Goal: Task Accomplishment & Management: Complete application form

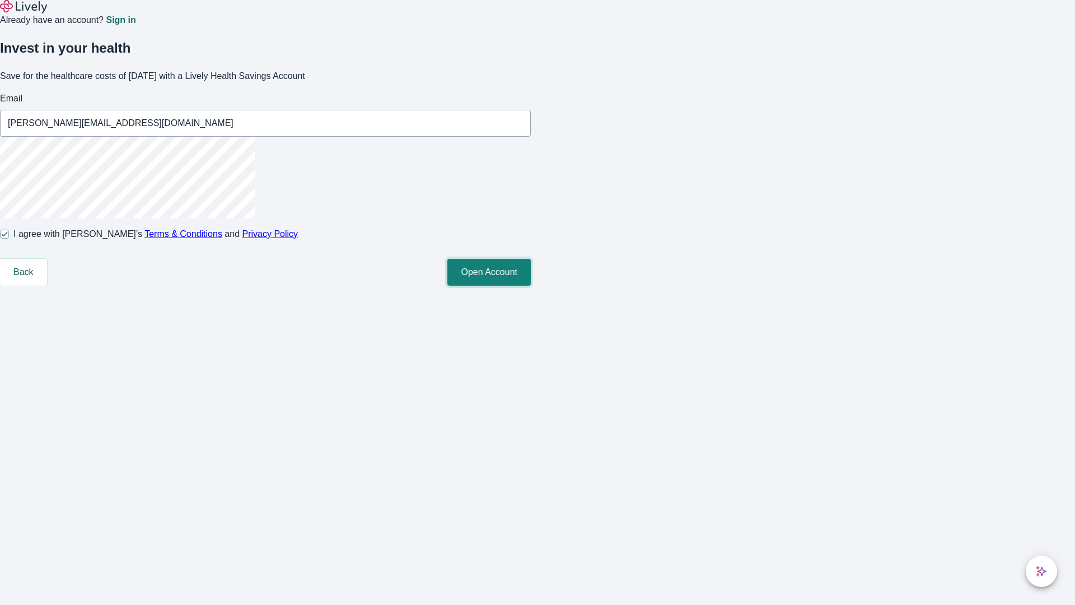
click at [531, 286] on button "Open Account" at bounding box center [488, 272] width 83 height 27
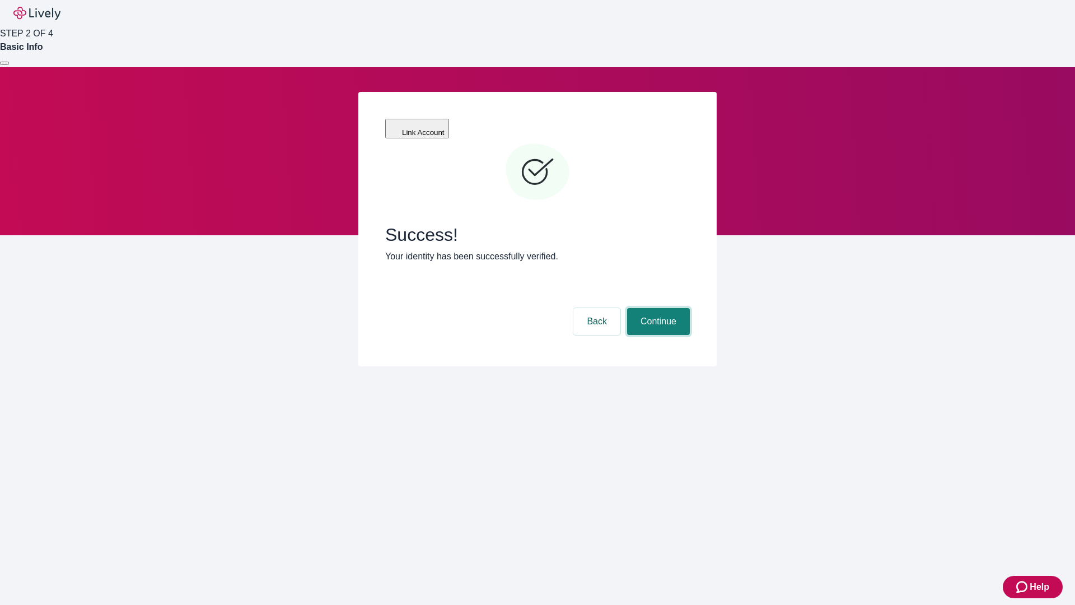
click at [657, 308] on button "Continue" at bounding box center [658, 321] width 63 height 27
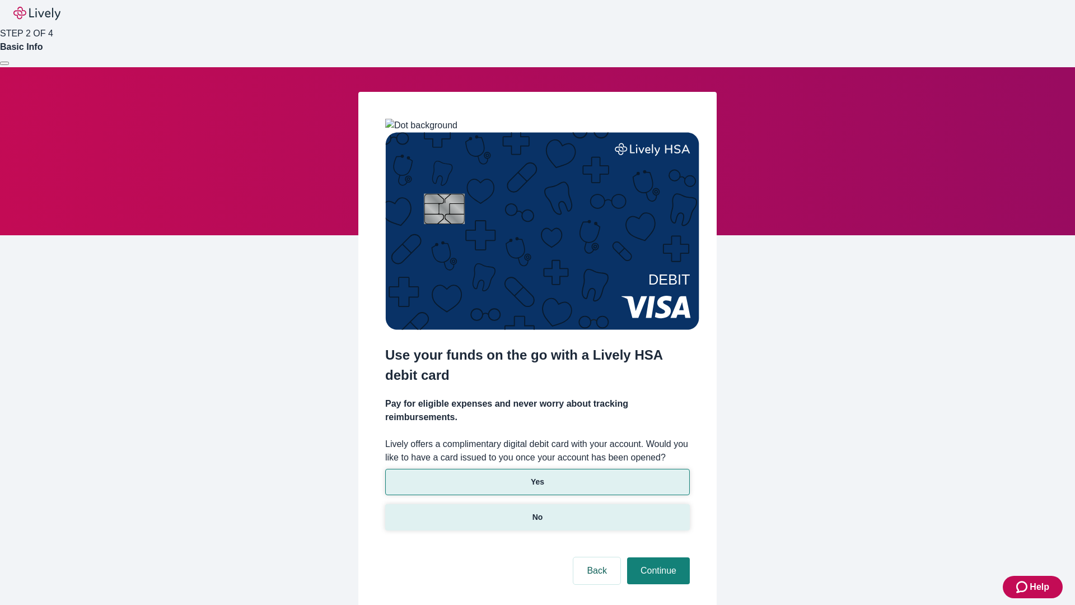
click at [537, 511] on p "No" at bounding box center [537, 517] width 11 height 12
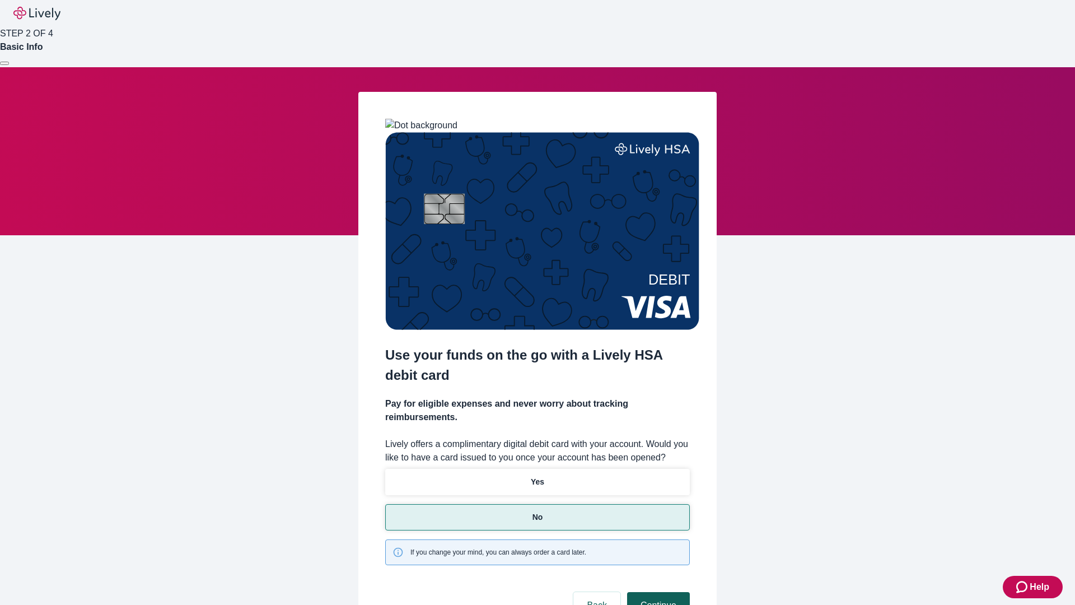
click at [657, 592] on button "Continue" at bounding box center [658, 605] width 63 height 27
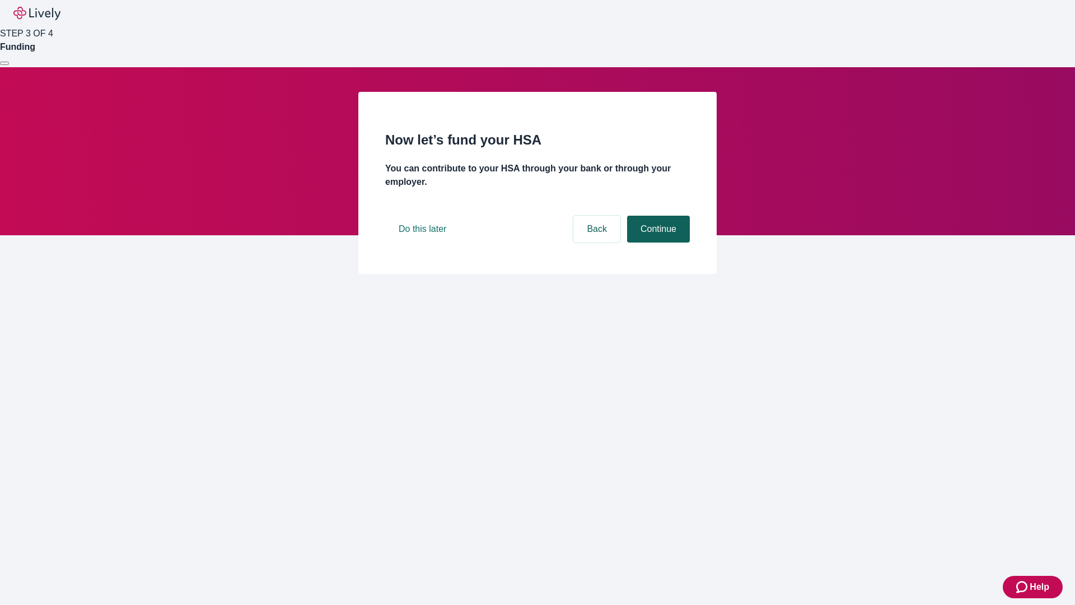
click at [657, 242] on button "Continue" at bounding box center [658, 229] width 63 height 27
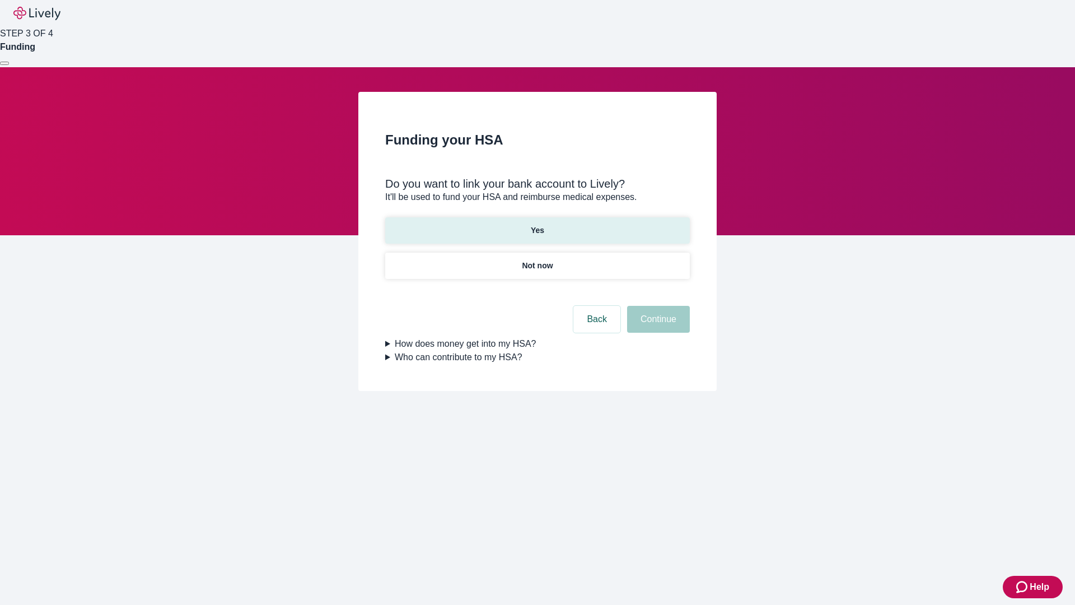
click at [537, 224] on p "Yes" at bounding box center [537, 230] width 13 height 12
click at [657, 306] on button "Continue" at bounding box center [658, 319] width 63 height 27
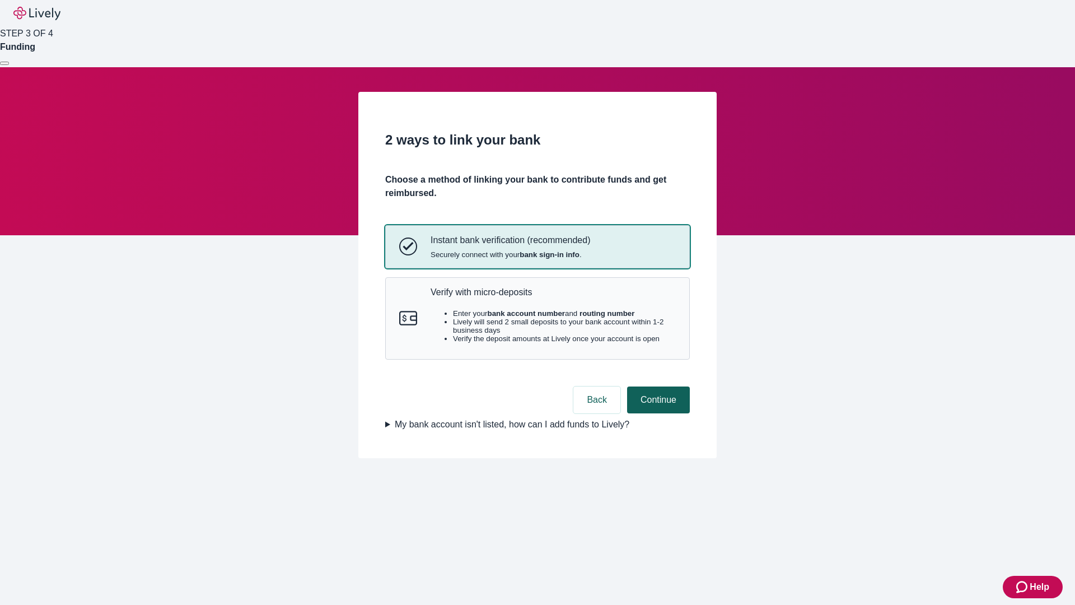
click at [553, 297] on p "Verify with micro-deposits" at bounding box center [553, 292] width 245 height 11
click at [657, 413] on button "Continue" at bounding box center [658, 399] width 63 height 27
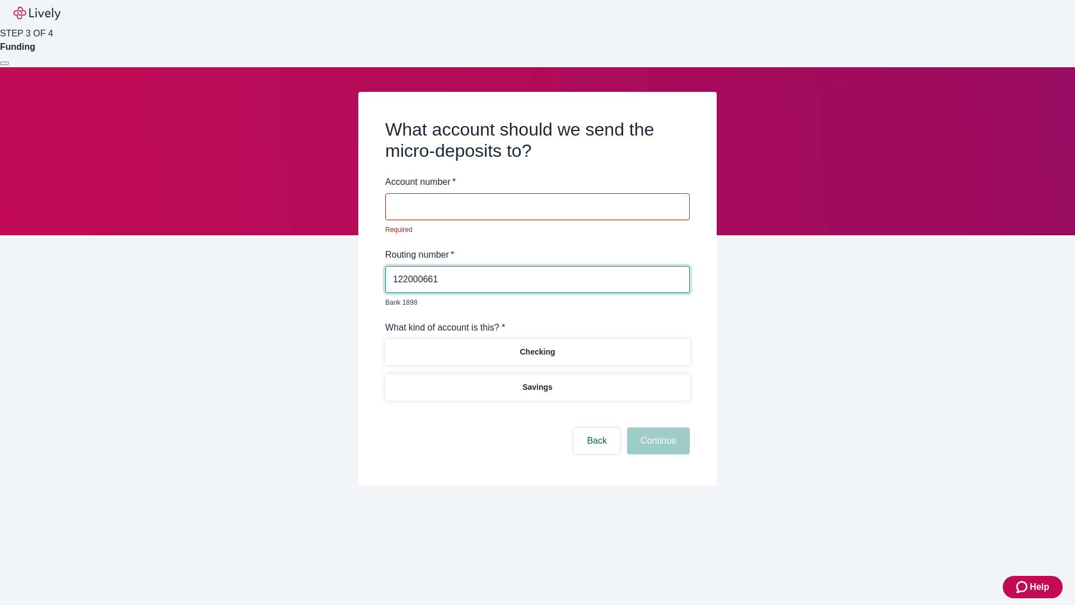
type input "122000661"
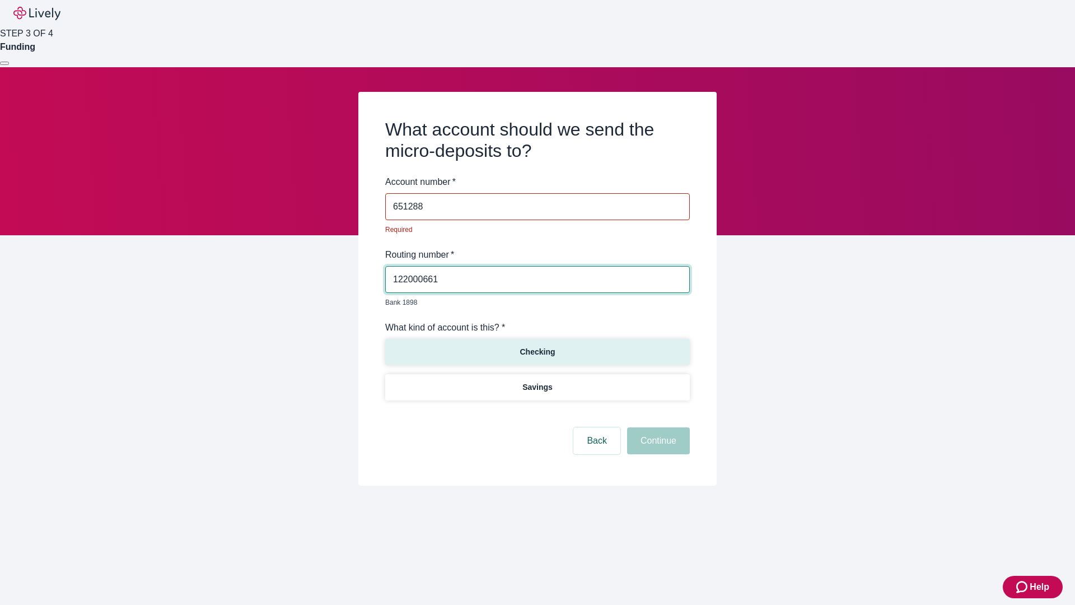
type input "651288"
click at [537, 346] on p "Checking" at bounding box center [537, 352] width 35 height 12
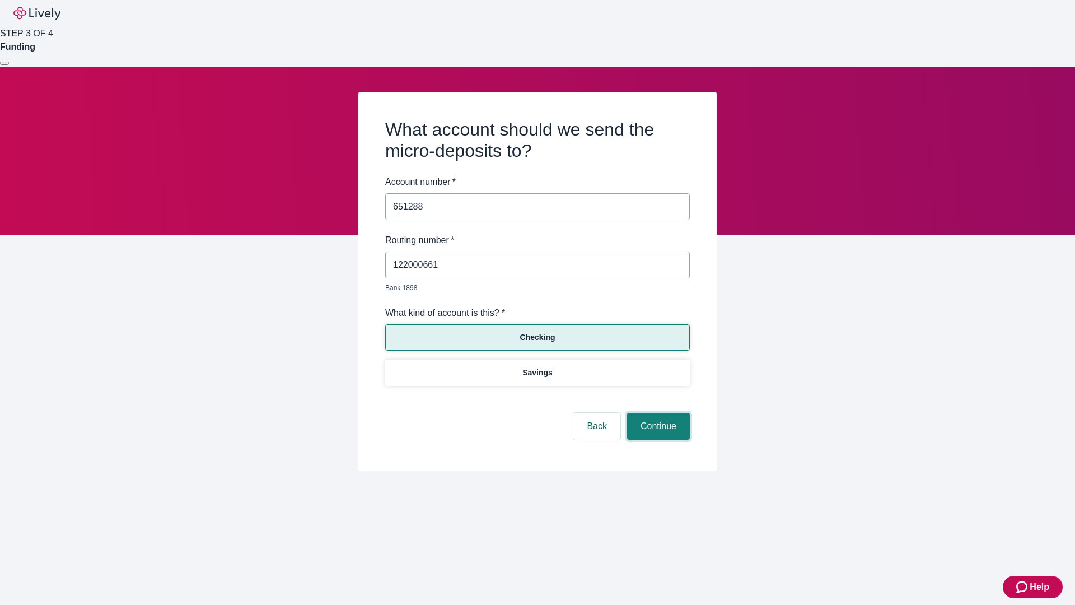
click at [657, 413] on button "Continue" at bounding box center [658, 426] width 63 height 27
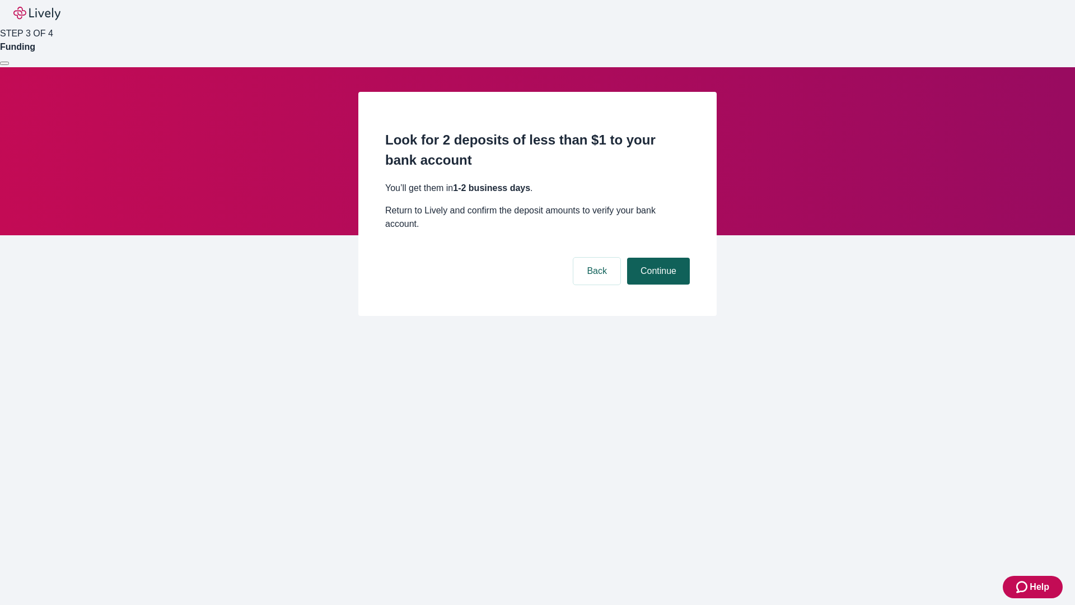
click at [657, 258] on button "Continue" at bounding box center [658, 271] width 63 height 27
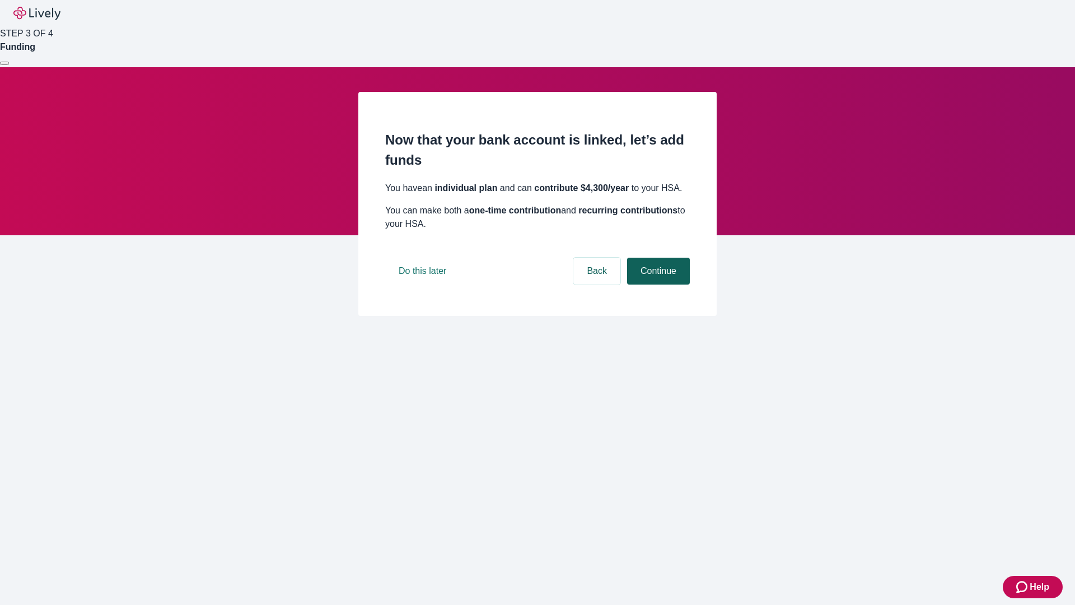
click at [657, 284] on button "Continue" at bounding box center [658, 271] width 63 height 27
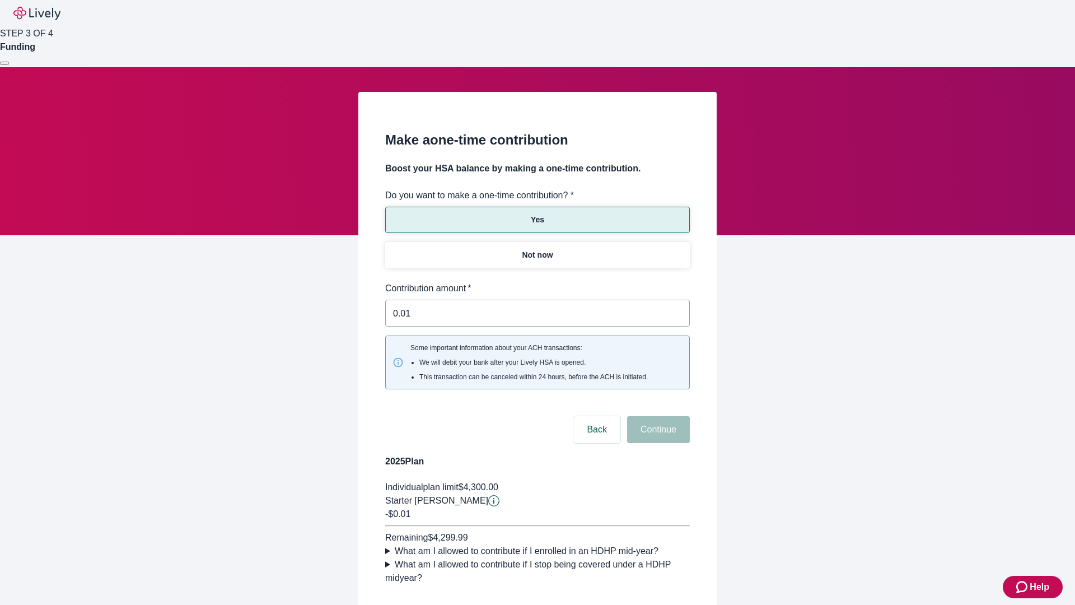
type input "0.01"
click at [657, 416] on button "Continue" at bounding box center [658, 429] width 63 height 27
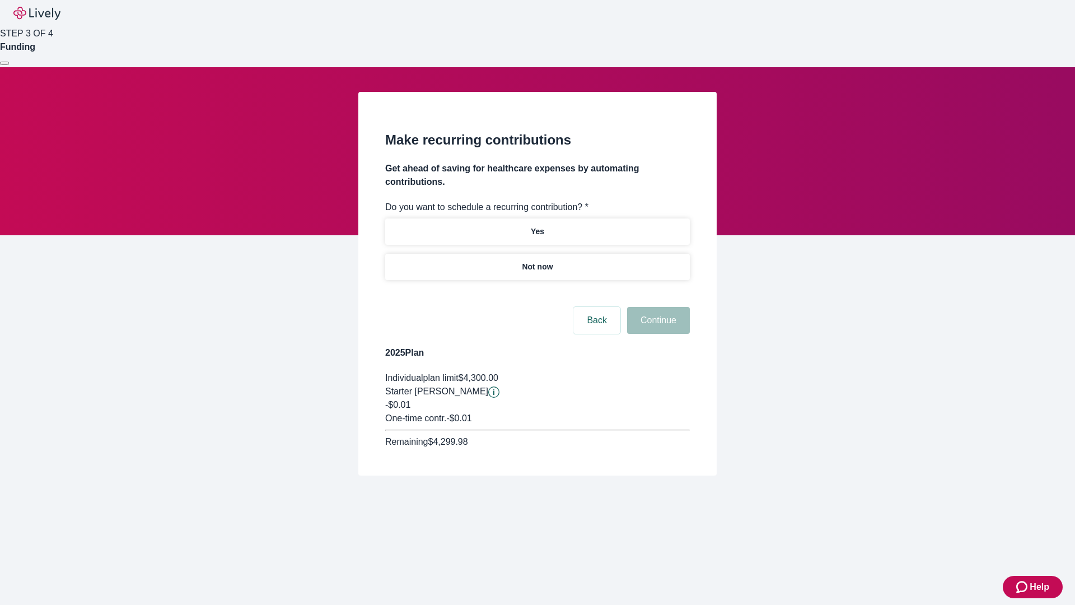
click at [537, 261] on p "Not now" at bounding box center [537, 267] width 31 height 12
click at [657, 307] on button "Continue" at bounding box center [658, 320] width 63 height 27
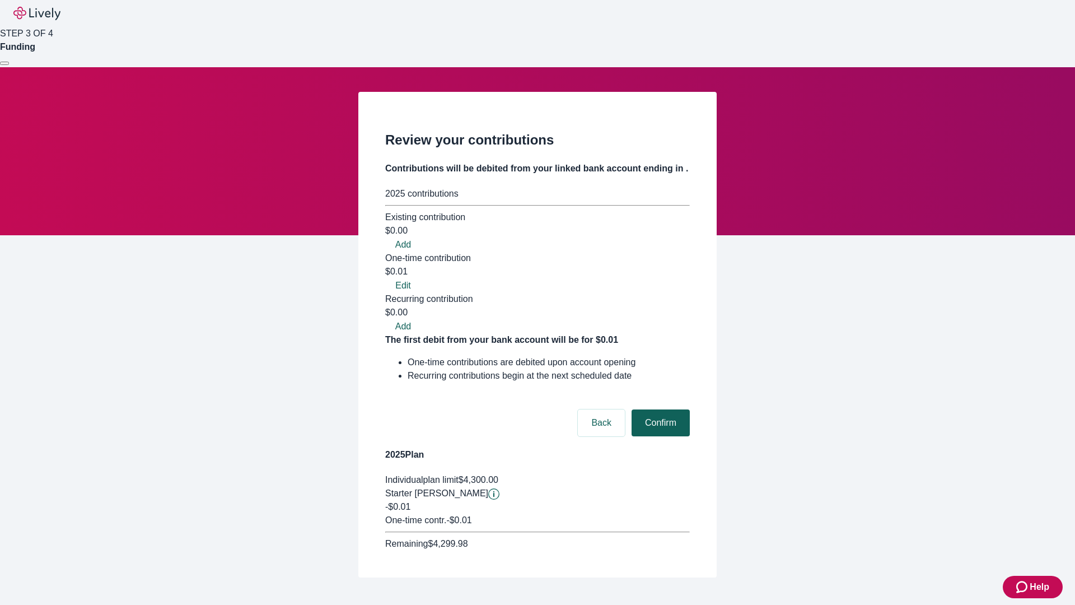
click at [659, 409] on button "Confirm" at bounding box center [661, 422] width 58 height 27
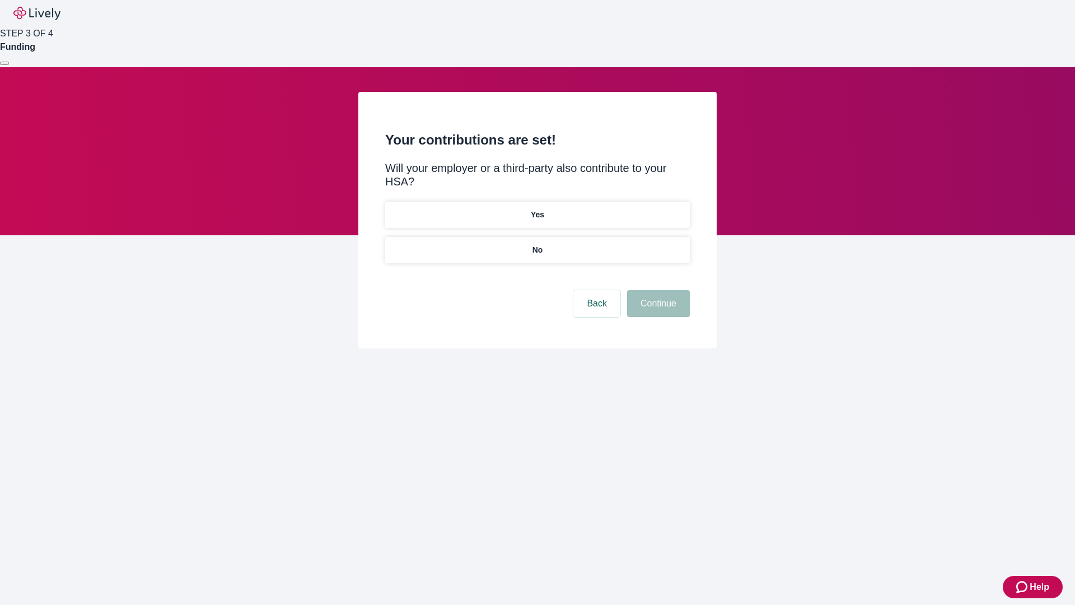
click at [537, 244] on p "No" at bounding box center [537, 250] width 11 height 12
click at [657, 290] on button "Continue" at bounding box center [658, 303] width 63 height 27
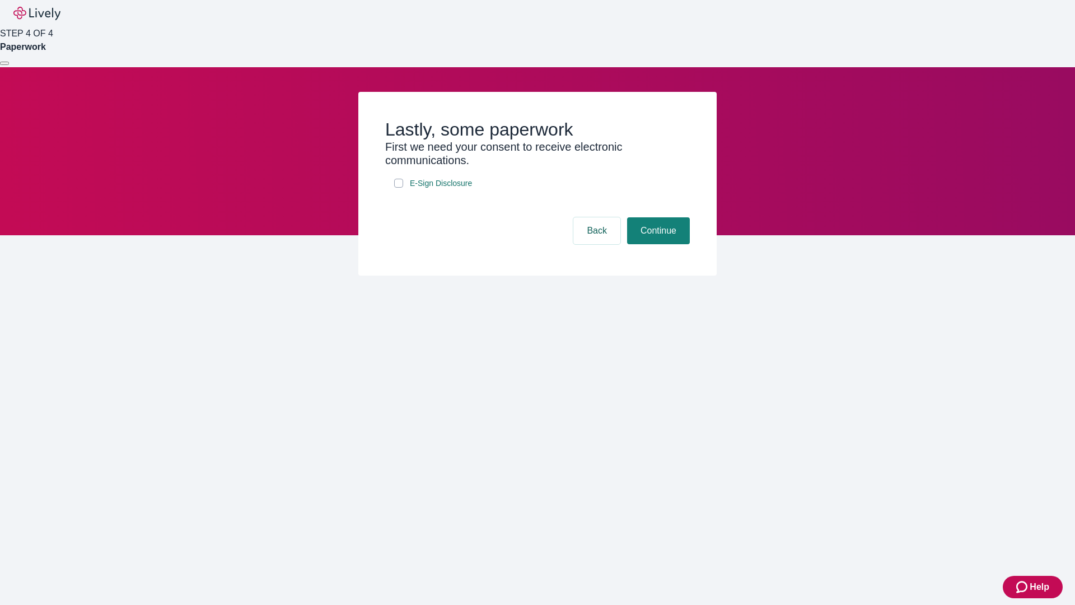
click at [399, 188] on input "E-Sign Disclosure" at bounding box center [398, 183] width 9 height 9
checkbox input "true"
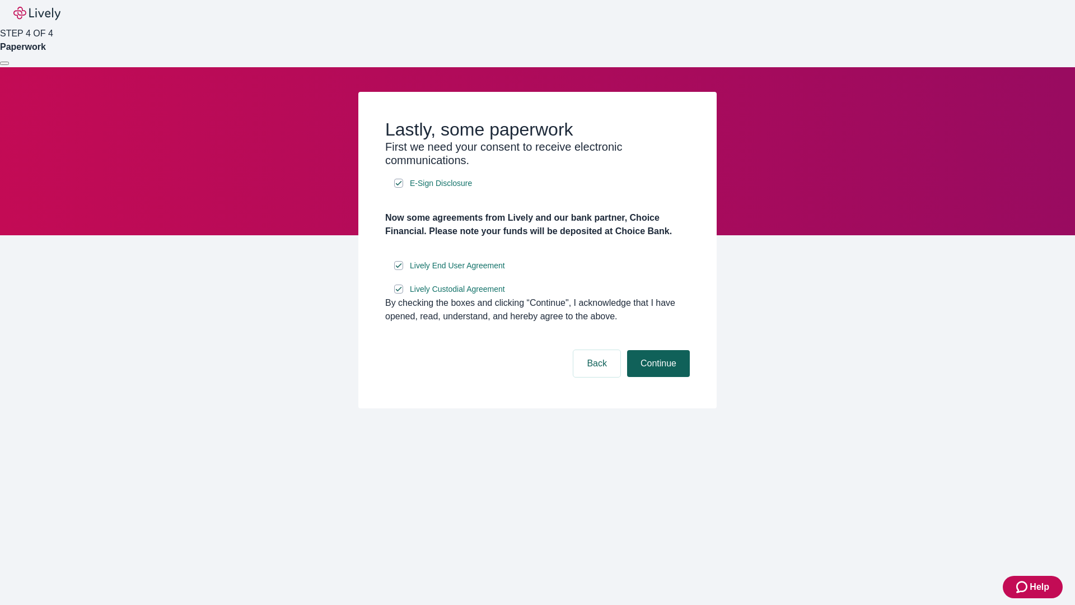
click at [657, 377] on button "Continue" at bounding box center [658, 363] width 63 height 27
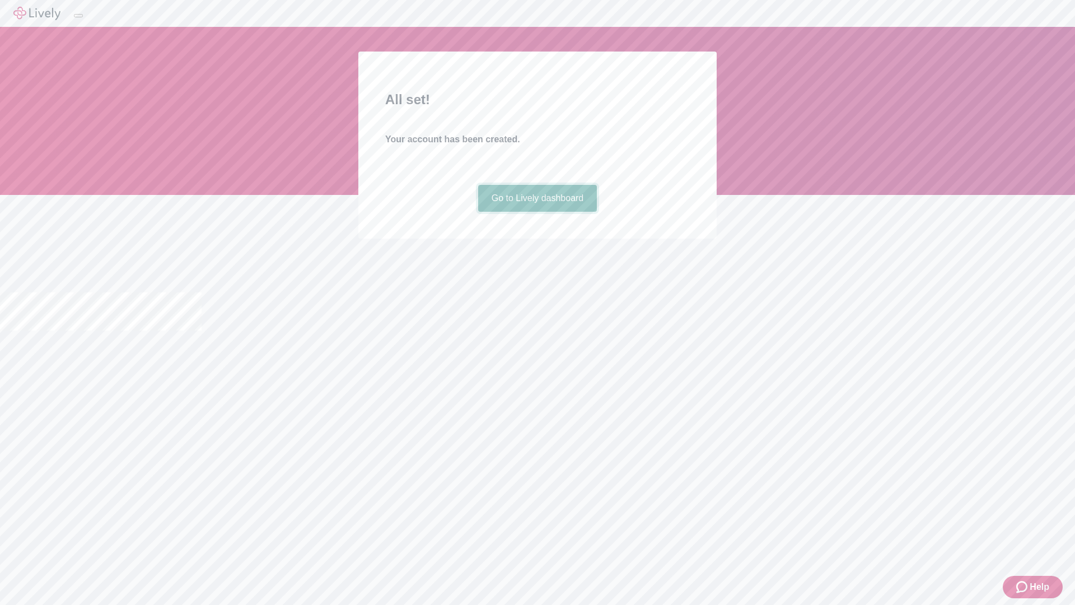
click at [537, 212] on link "Go to Lively dashboard" at bounding box center [537, 198] width 119 height 27
